Goal: Communication & Community: Answer question/provide support

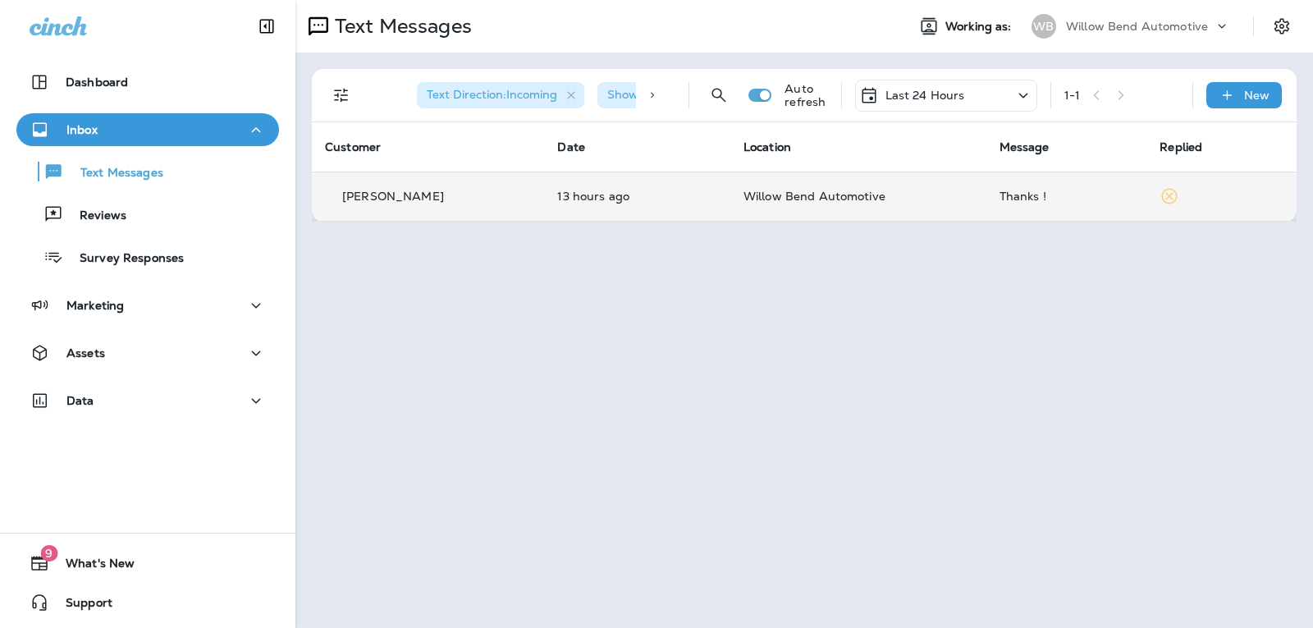
click at [898, 188] on td "Willow Bend Automotive" at bounding box center [859, 196] width 256 height 49
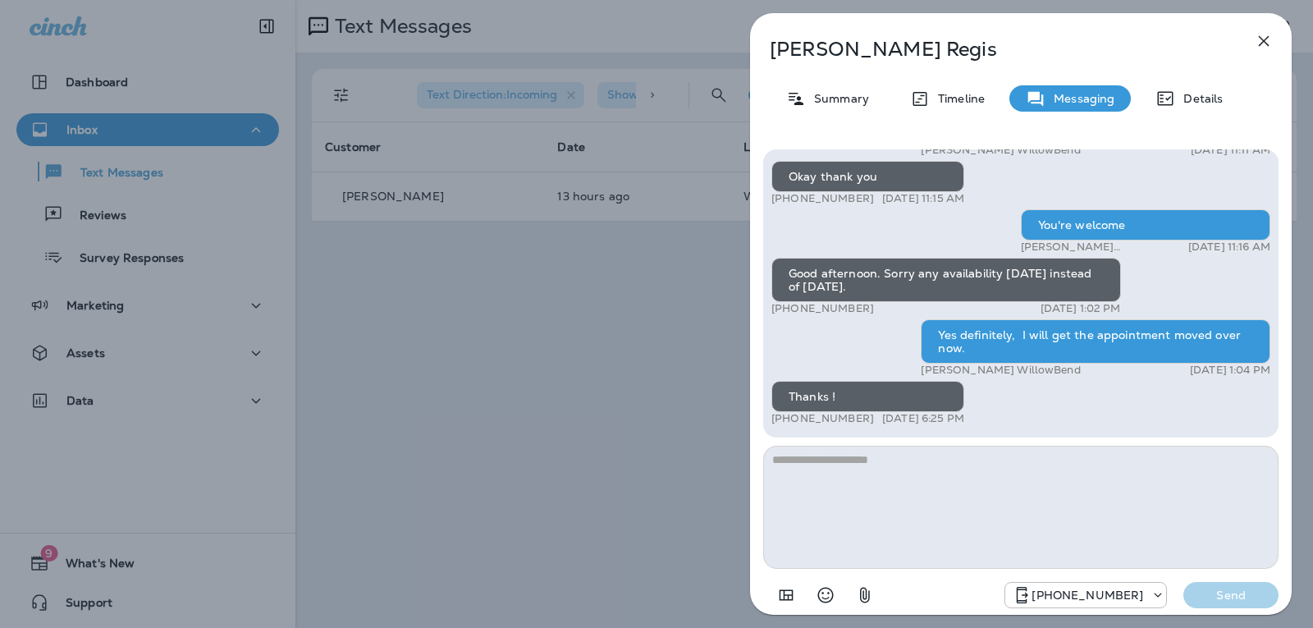
click at [839, 484] on textarea at bounding box center [1021, 507] width 516 height 123
type textarea "*"
type textarea "**********"
click at [1218, 593] on p "Send" at bounding box center [1231, 595] width 69 height 15
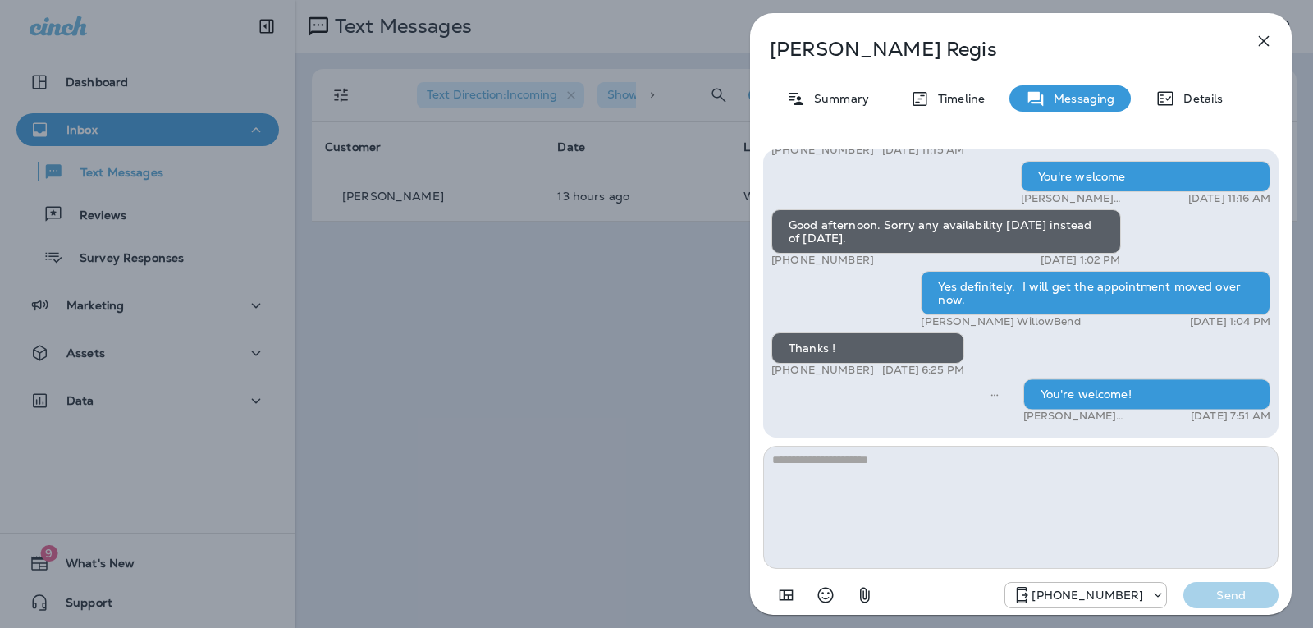
click at [1276, 36] on button "button" at bounding box center [1264, 41] width 33 height 33
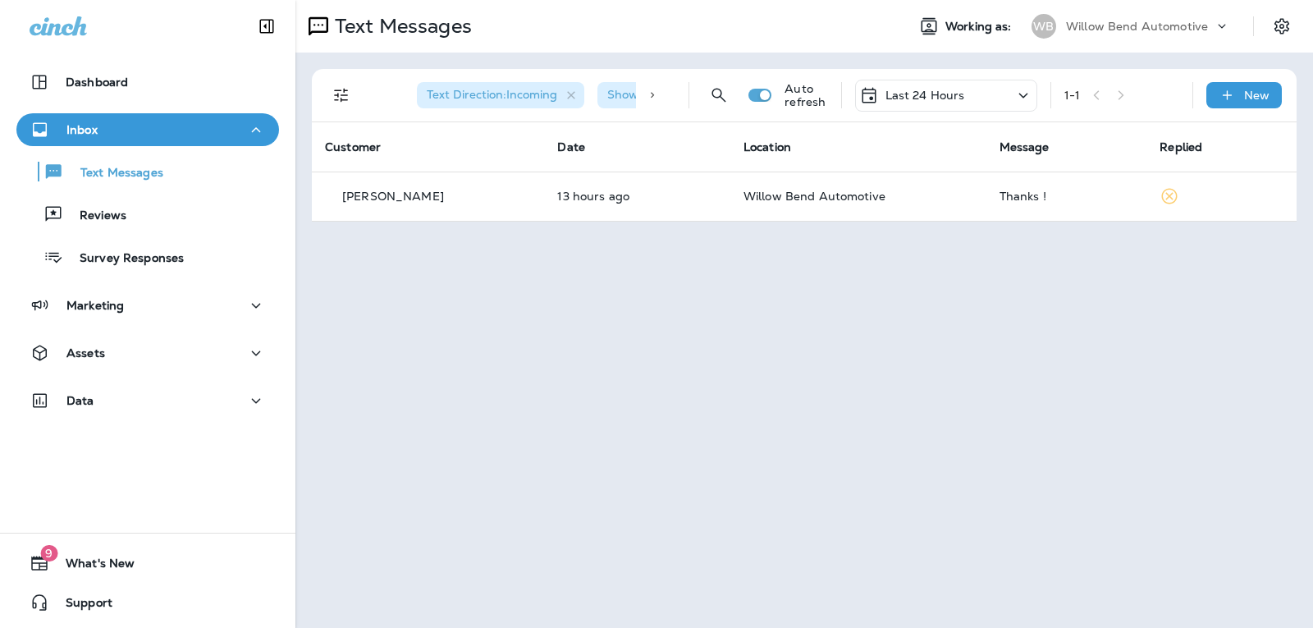
click at [972, 100] on div "Last 24 Hours" at bounding box center [946, 96] width 182 height 32
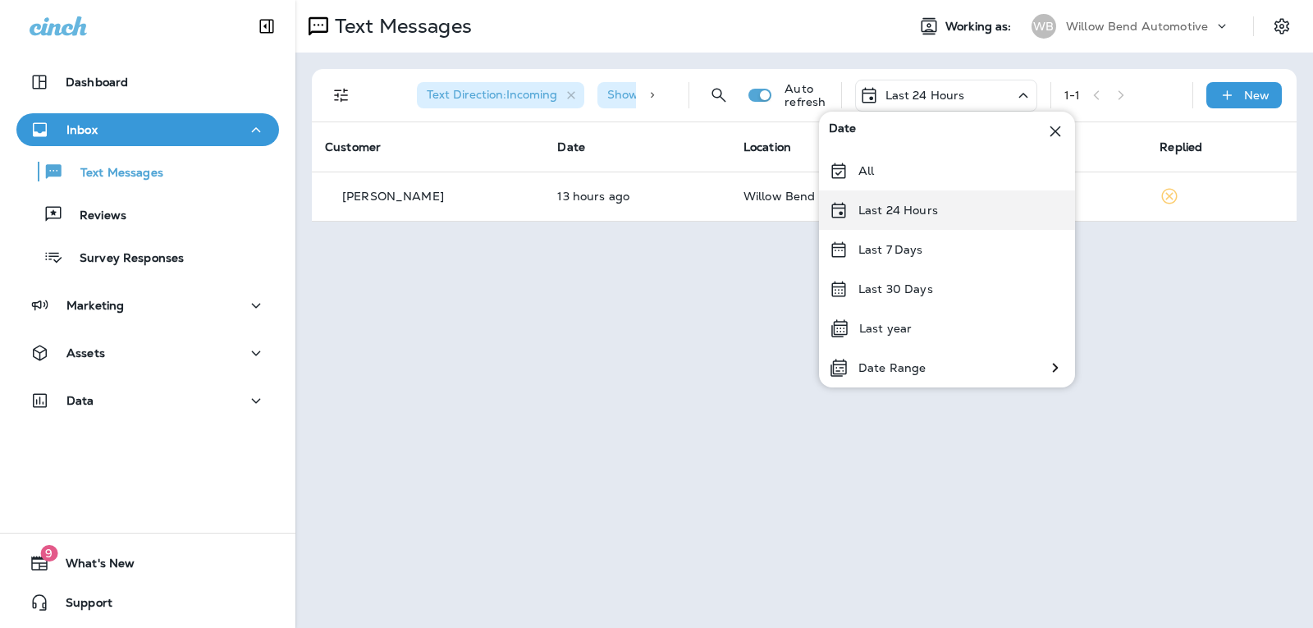
click at [940, 212] on div "Last 24 Hours" at bounding box center [947, 209] width 256 height 39
